Goal: Check status: Check status

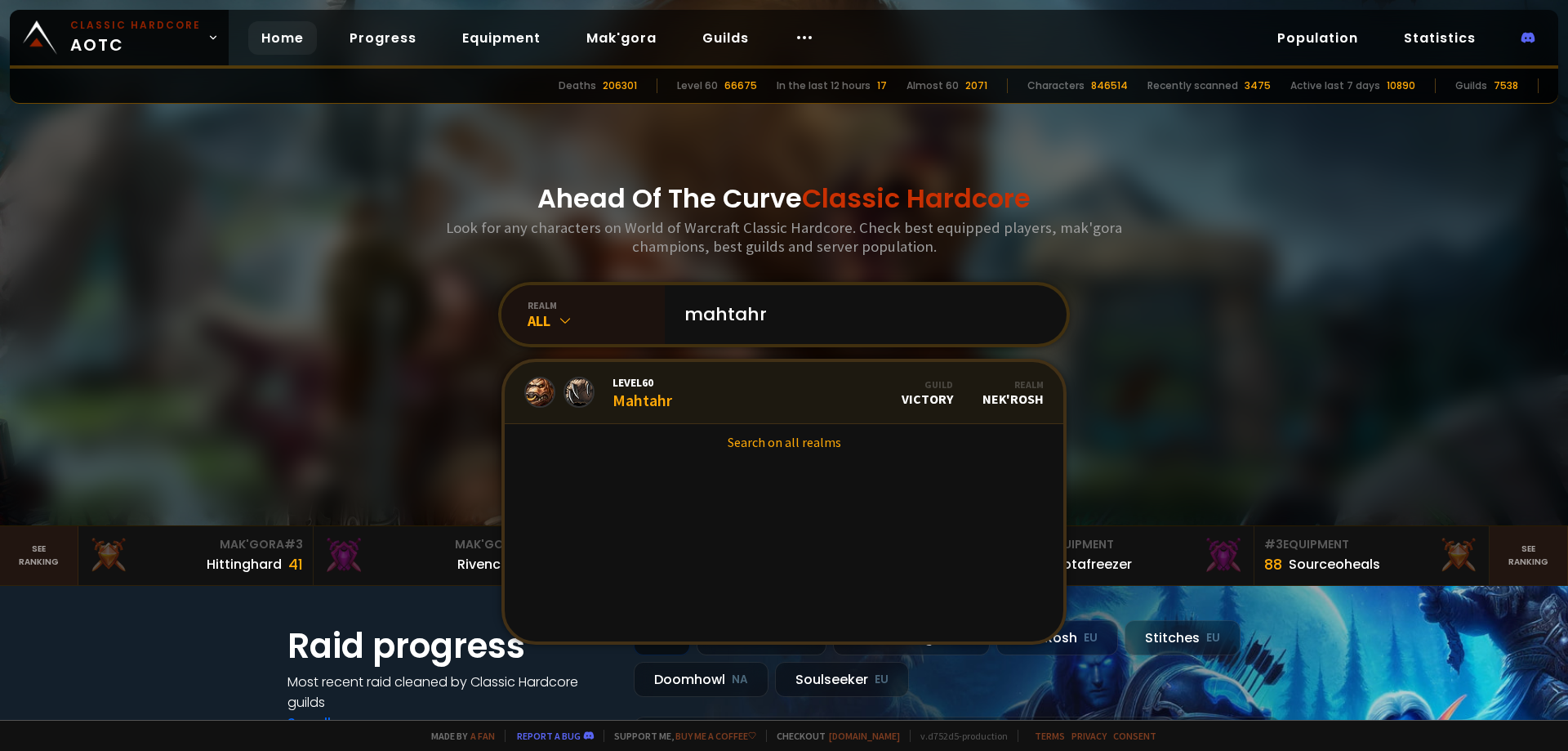
type input "mahtahr"
click at [737, 390] on link "Level 60 Mahtahr Guild Victory Realm Nek'Rosh" at bounding box center [784, 393] width 559 height 62
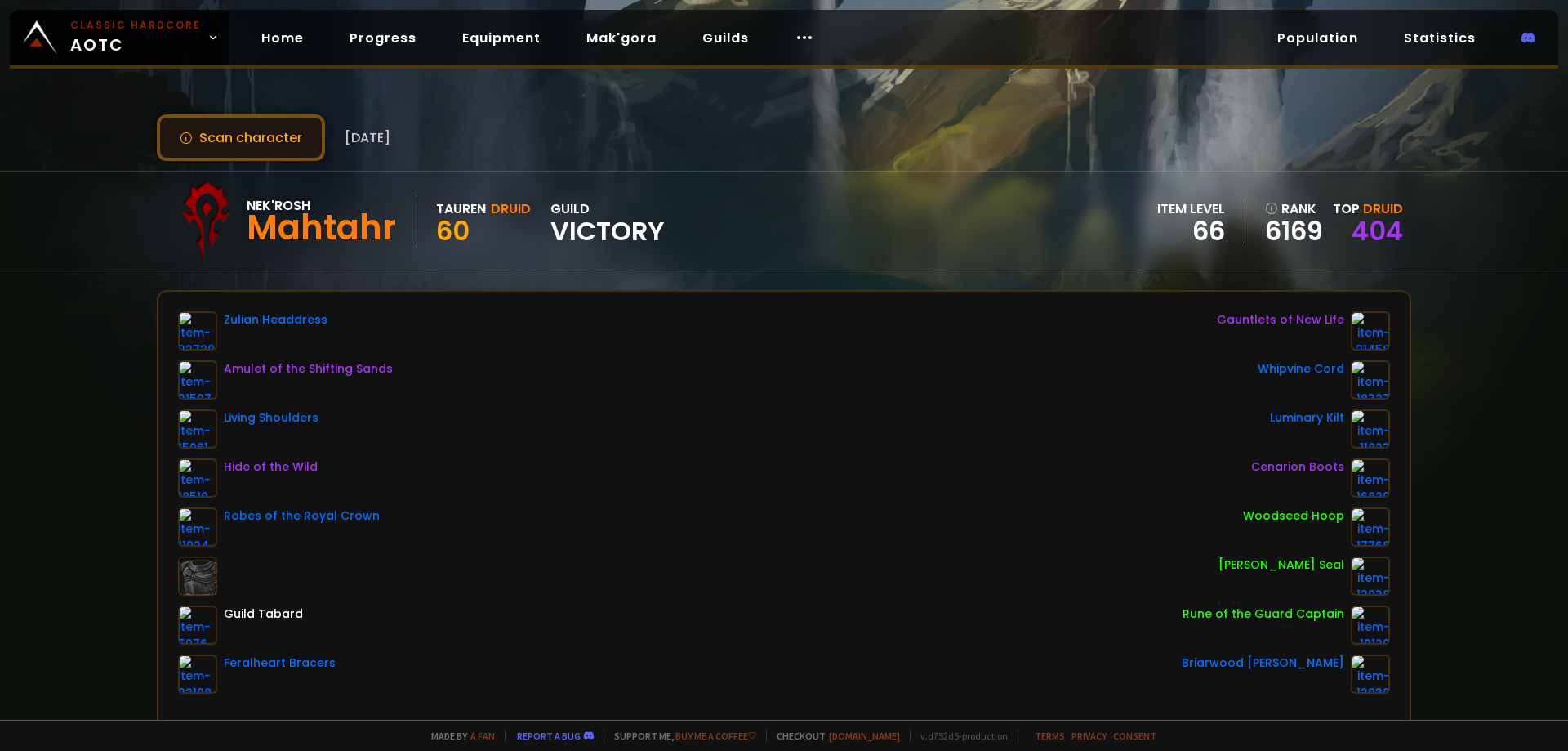
click at [181, 138] on icon at bounding box center [186, 138] width 13 height 13
click at [298, 140] on button "Scan character" at bounding box center [241, 137] width 168 height 47
click at [254, 130] on button "Scan character" at bounding box center [241, 137] width 168 height 47
click at [281, 143] on button "Scan character" at bounding box center [241, 137] width 168 height 47
